Goal: Information Seeking & Learning: Check status

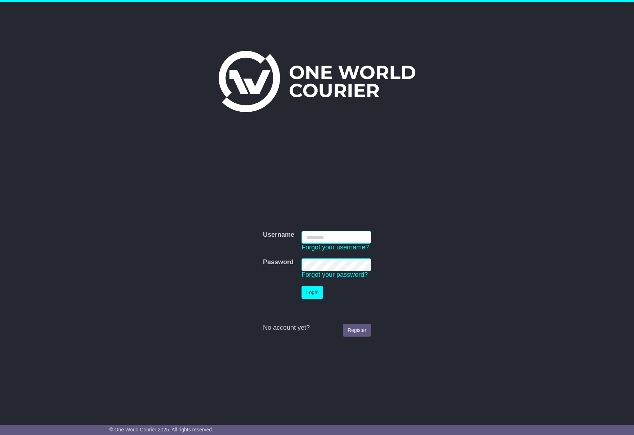
type input "**********"
click at [320, 291] on button "Login" at bounding box center [312, 292] width 22 height 13
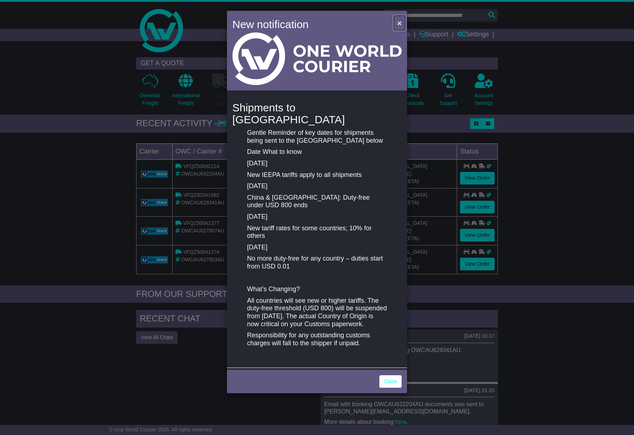
click at [400, 26] on span "×" at bounding box center [399, 23] width 4 height 8
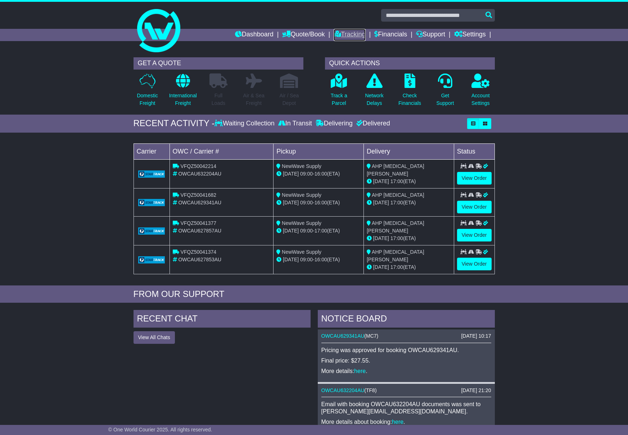
click at [354, 35] on link "Tracking" at bounding box center [350, 35] width 32 height 12
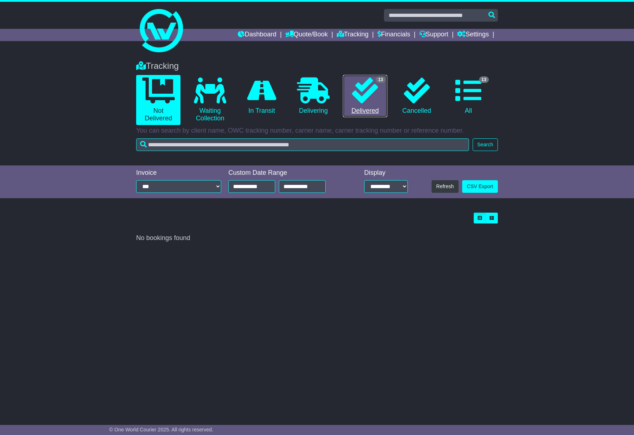
click at [370, 110] on link "13 Delivered" at bounding box center [365, 96] width 44 height 42
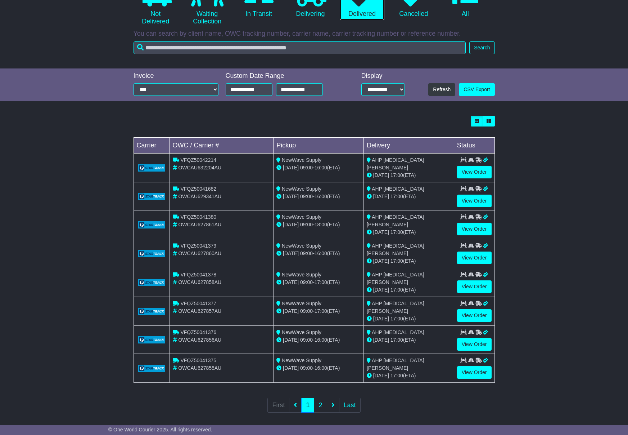
scroll to position [98, 0]
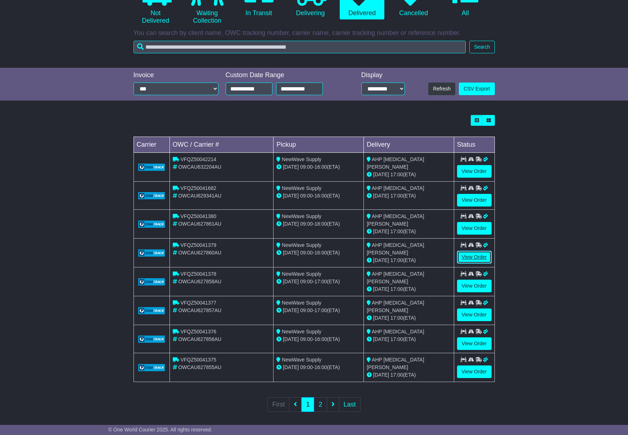
click at [481, 257] on link "View Order" at bounding box center [474, 257] width 35 height 13
